Goal: Information Seeking & Learning: Learn about a topic

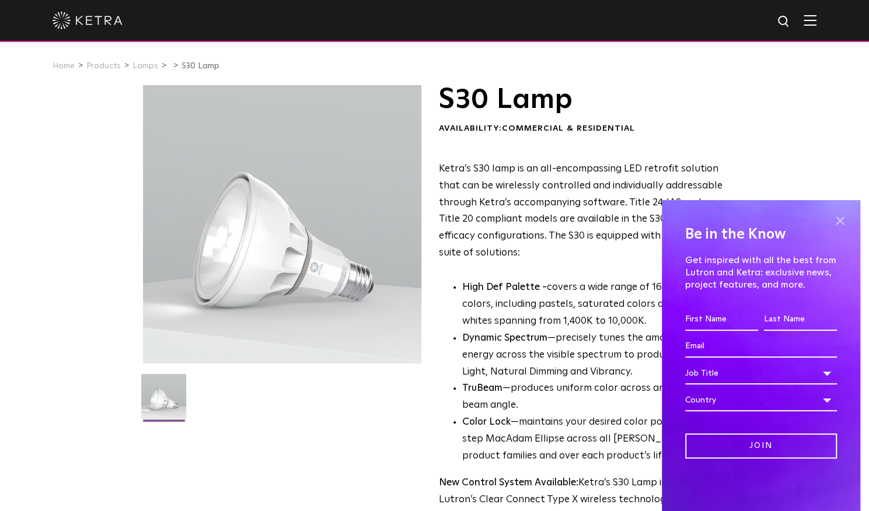
click at [838, 215] on span at bounding box center [840, 221] width 18 height 18
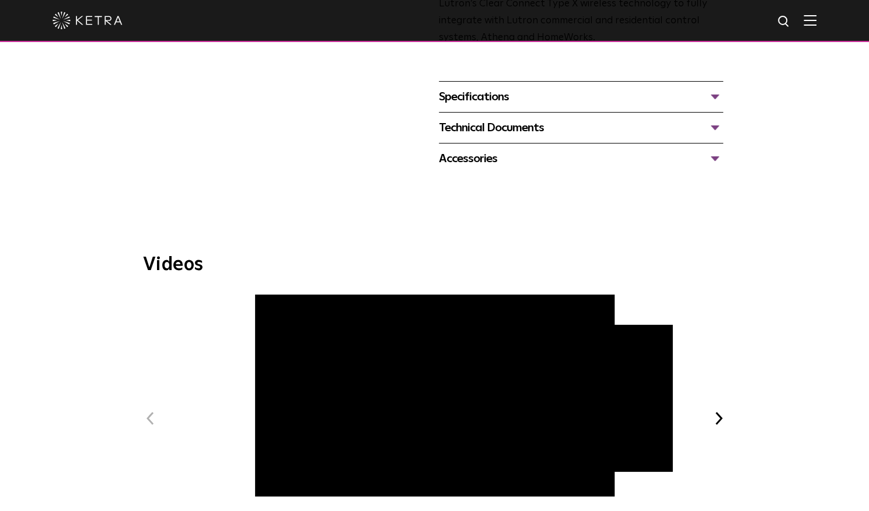
scroll to position [483, 0]
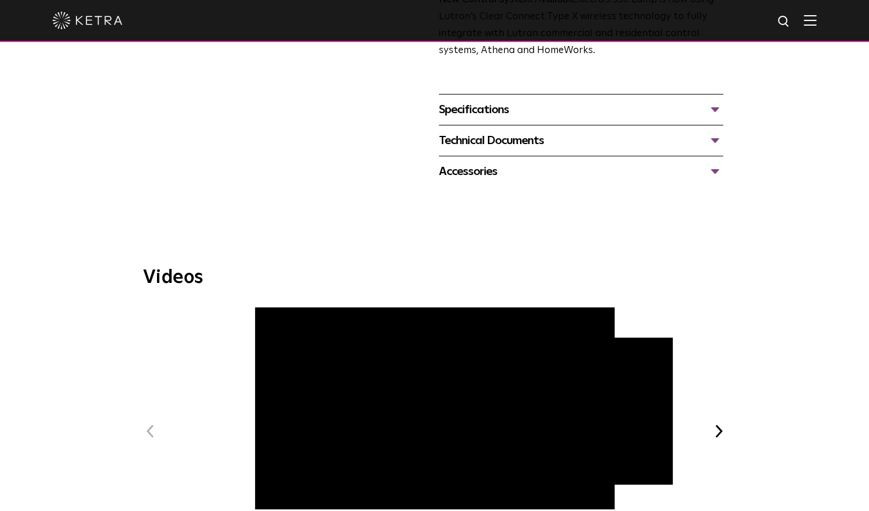
click at [817, 22] on img at bounding box center [810, 20] width 13 height 11
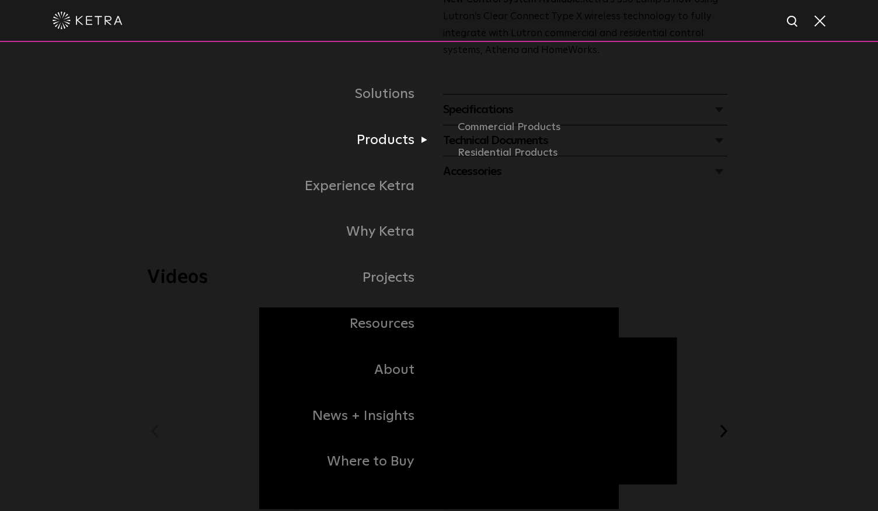
click at [394, 137] on link "Products" at bounding box center [293, 140] width 292 height 46
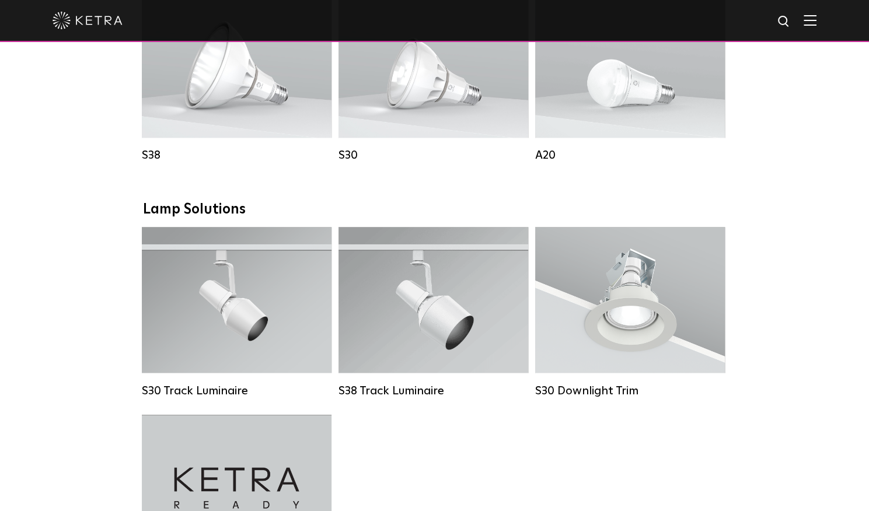
scroll to position [926, 0]
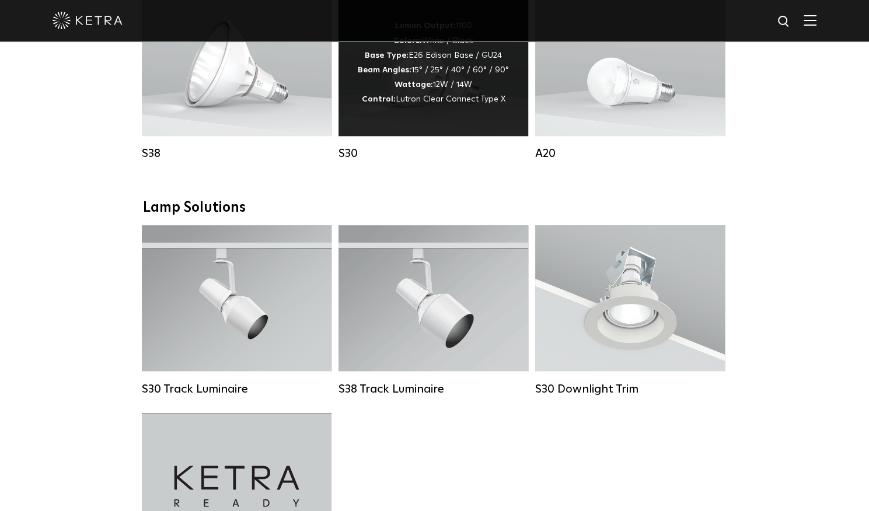
click at [419, 121] on div "Lumen Output: 1100 Colors: White / Black Base Type: E26 Edison Base / GU24 Beam…" at bounding box center [434, 63] width 190 height 146
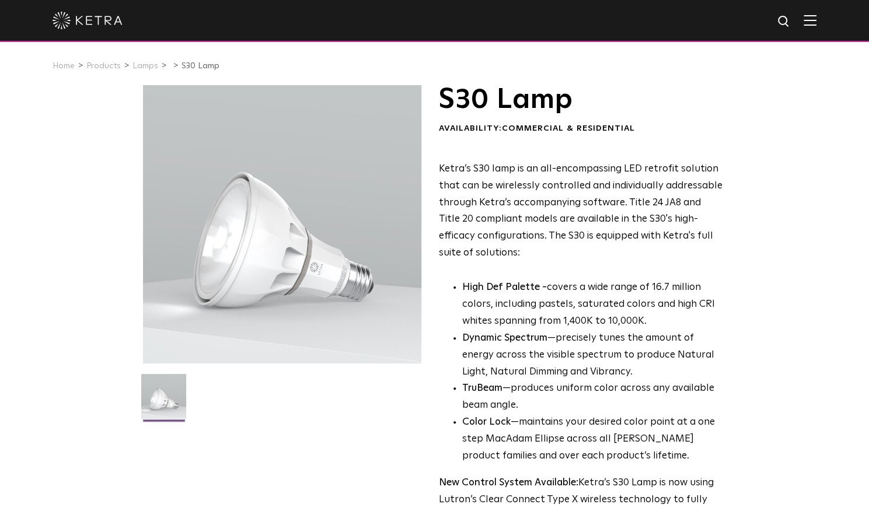
click at [277, 402] on ul at bounding box center [282, 404] width 284 height 60
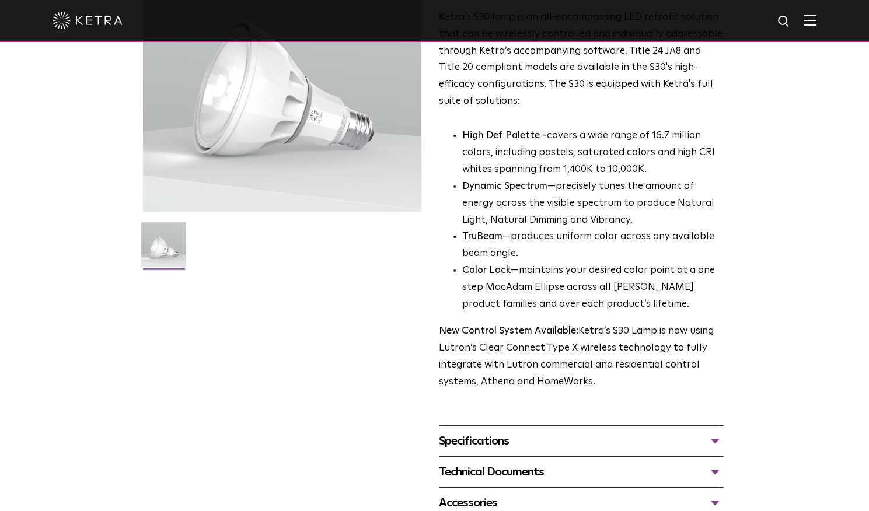
scroll to position [152, 0]
click at [710, 436] on div "Specifications" at bounding box center [581, 440] width 284 height 19
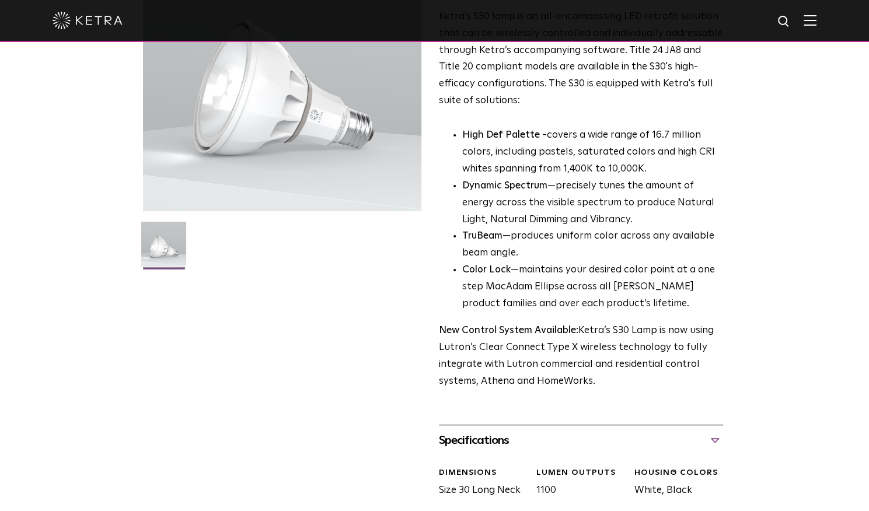
click at [717, 440] on div "Specifications" at bounding box center [581, 440] width 284 height 19
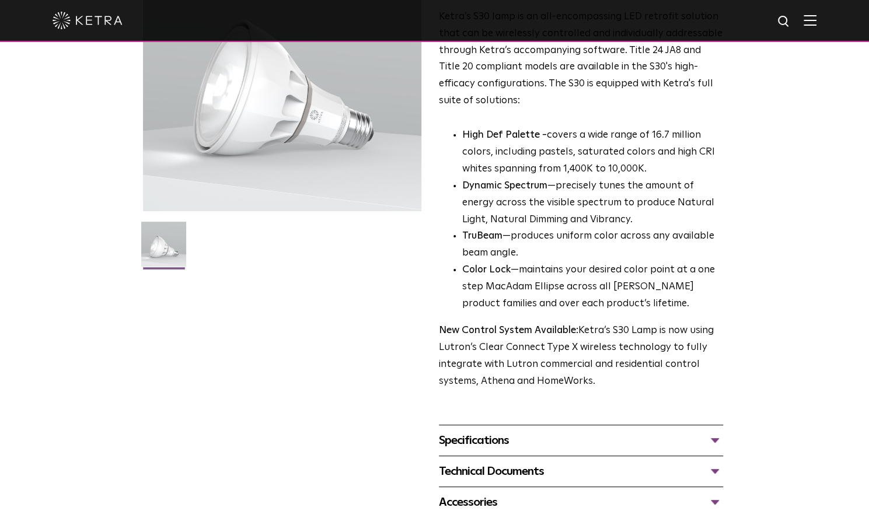
click at [717, 440] on div "Specifications" at bounding box center [581, 440] width 284 height 19
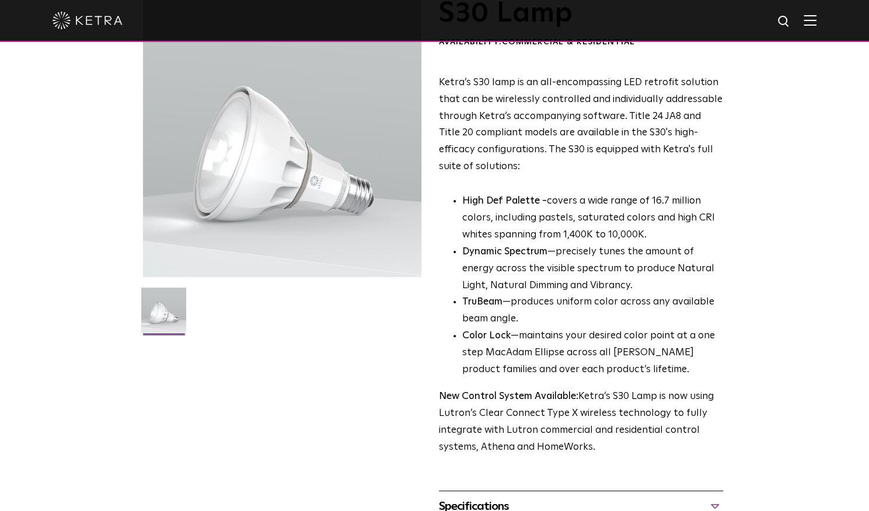
scroll to position [0, 0]
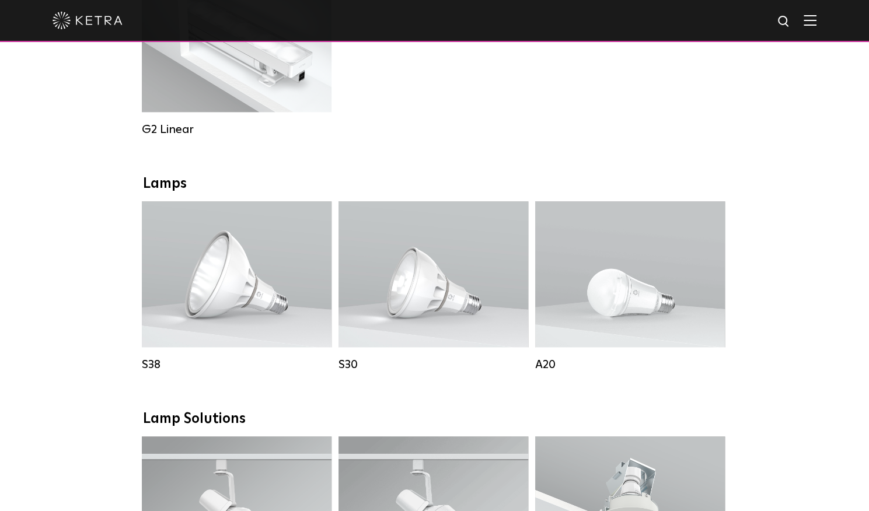
scroll to position [820, 0]
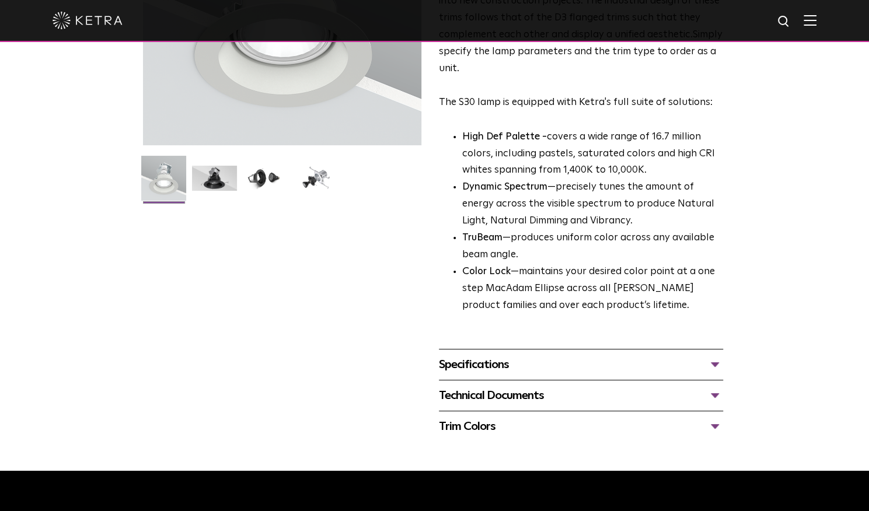
scroll to position [219, 0]
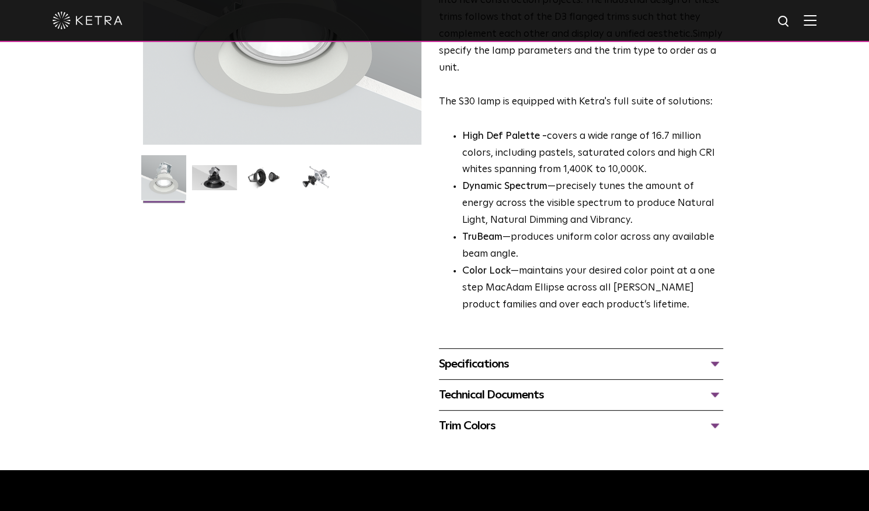
click at [713, 364] on div "Specifications" at bounding box center [581, 364] width 284 height 19
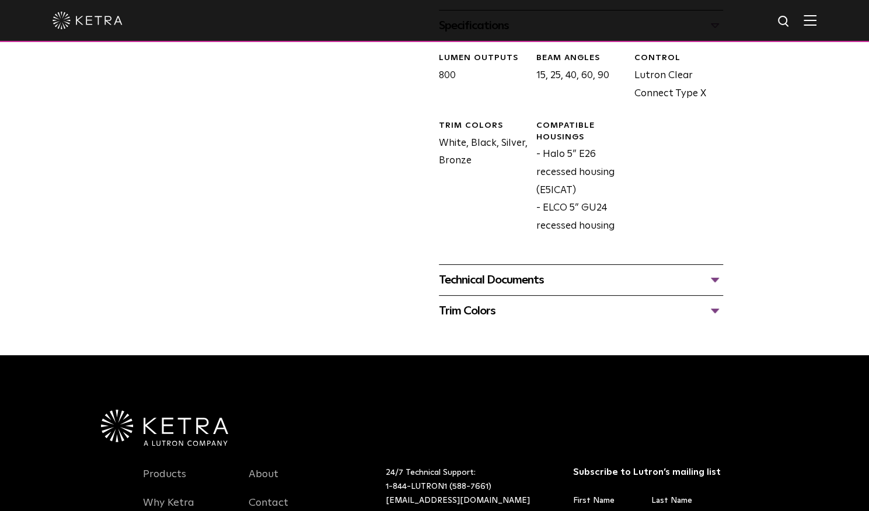
scroll to position [559, 0]
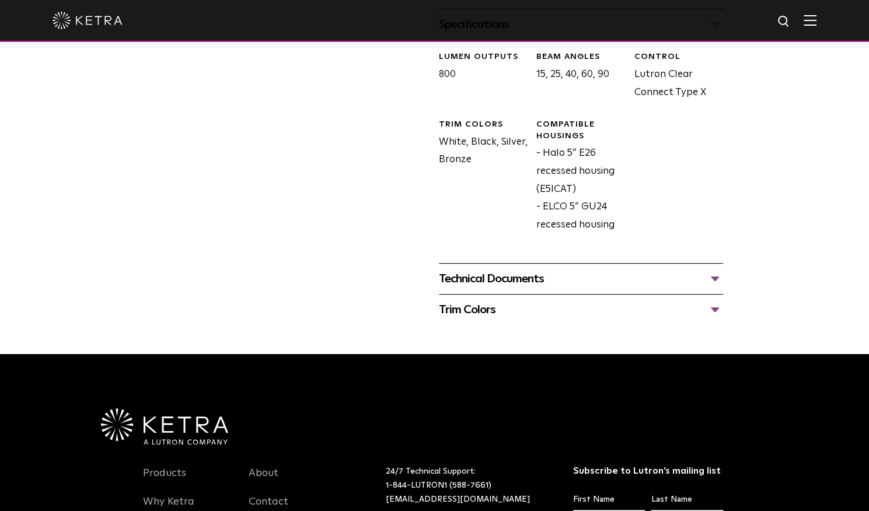
click at [713, 278] on div "Technical Documents" at bounding box center [581, 279] width 284 height 19
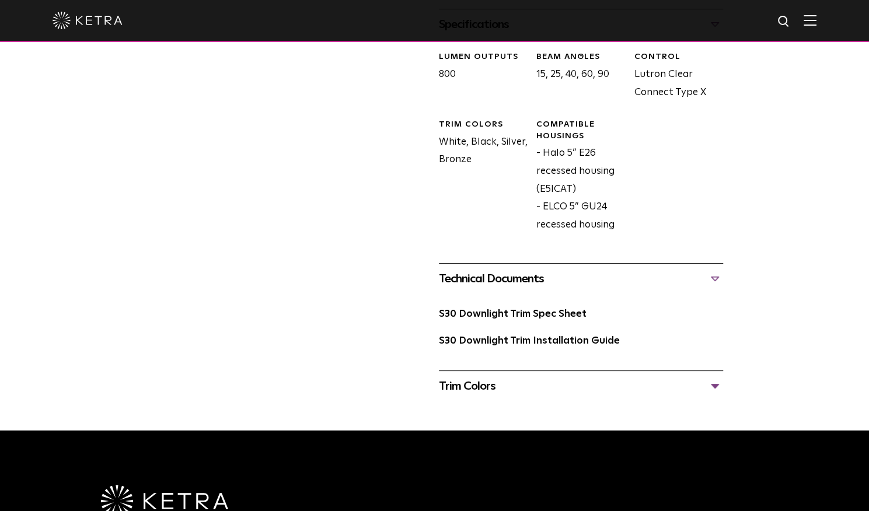
scroll to position [570, 0]
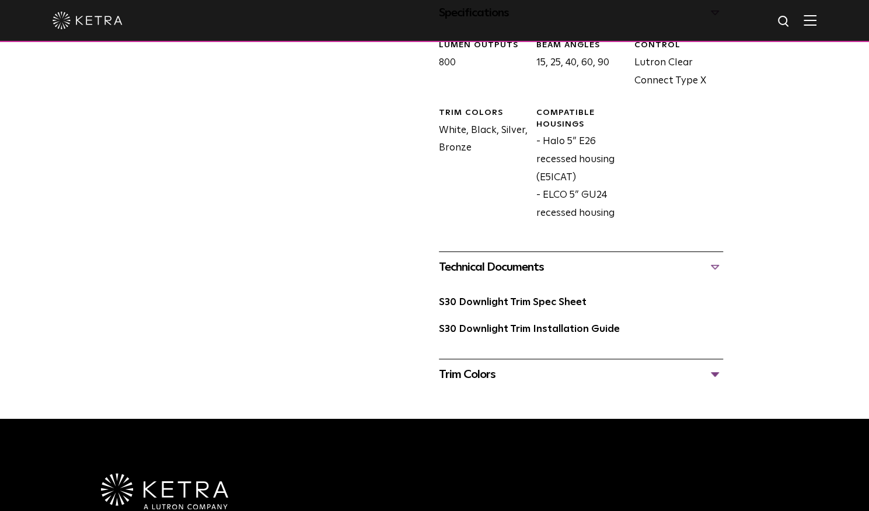
click at [715, 378] on div "Trim Colors" at bounding box center [581, 374] width 284 height 19
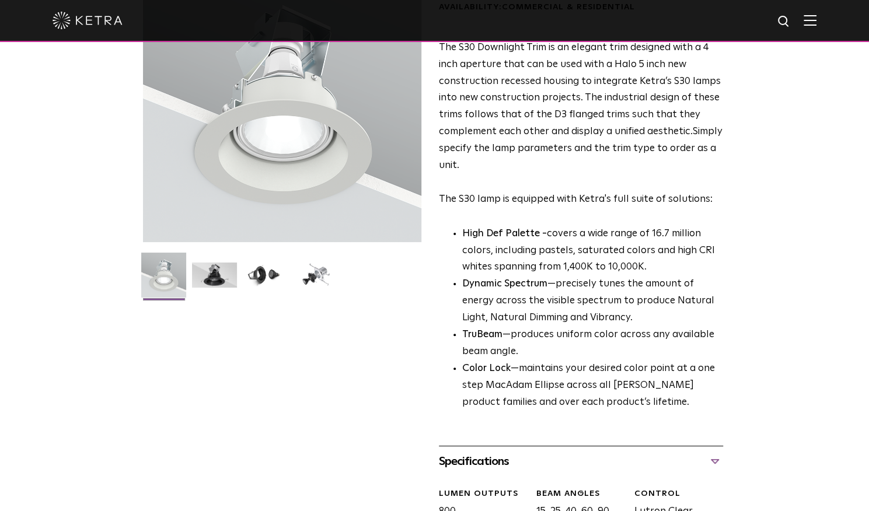
scroll to position [0, 0]
